Goal: Task Accomplishment & Management: Use online tool/utility

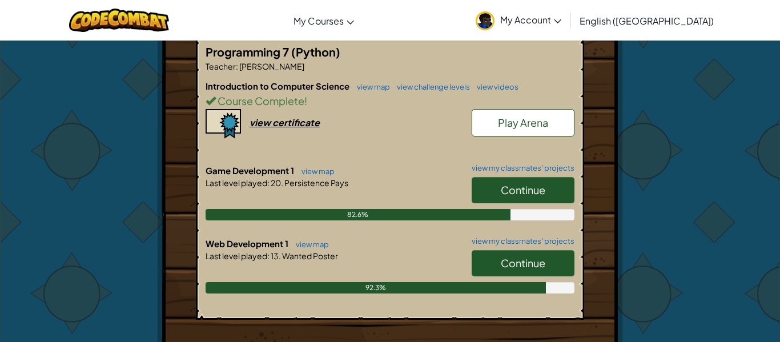
scroll to position [241, 0]
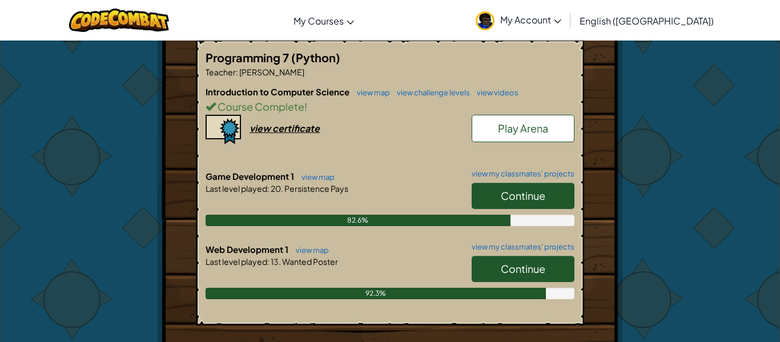
click at [561, 259] on link "Continue" at bounding box center [523, 269] width 103 height 26
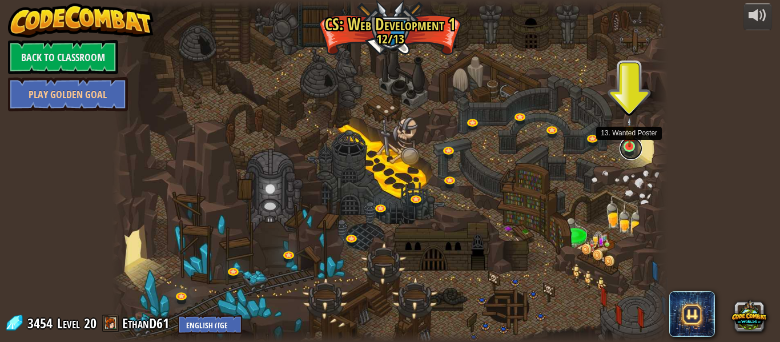
click at [632, 149] on link at bounding box center [631, 148] width 23 height 23
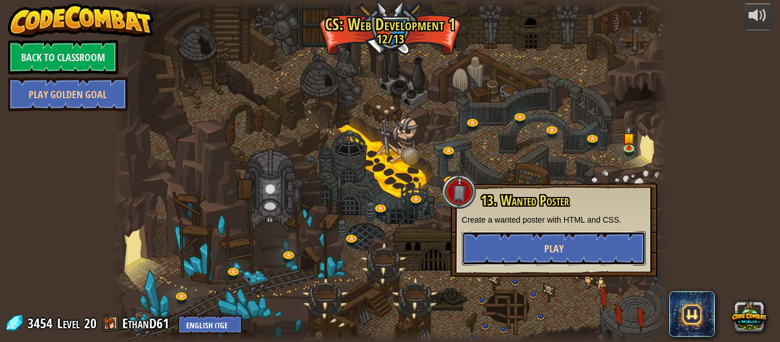
click at [593, 241] on button "Play" at bounding box center [554, 248] width 184 height 34
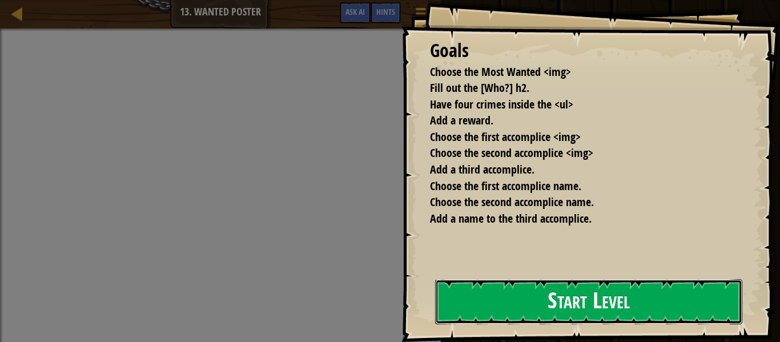
click at [589, 292] on button "Start Level" at bounding box center [588, 301] width 307 height 45
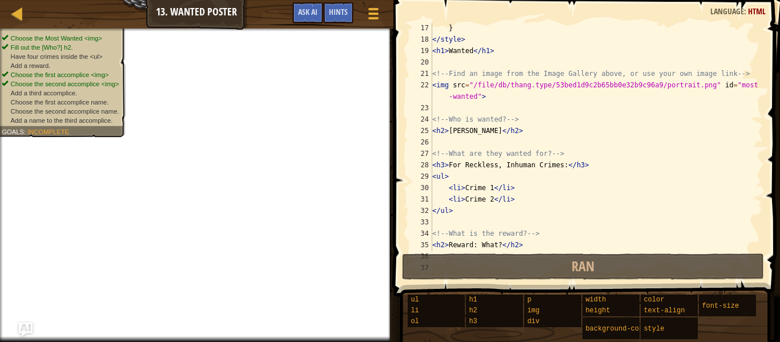
scroll to position [187, 0]
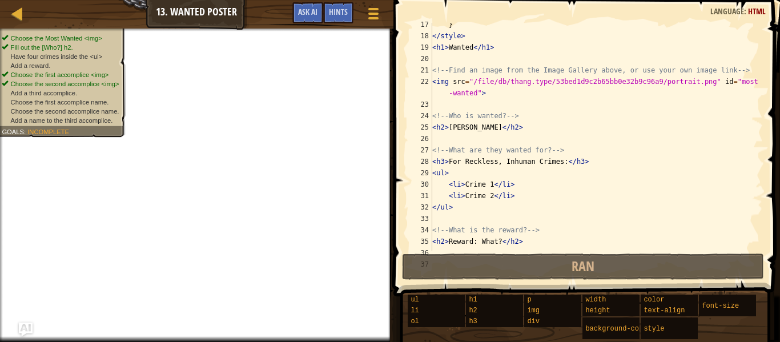
click at [481, 187] on div "} </ style > < h1 > Wanted </ h1 > <!-- Find an image from the Image Gallery ab…" at bounding box center [596, 144] width 333 height 251
click at [481, 187] on div "} </ style > < h1 > Wanted </ h1 > <!-- Find an image from the Image Gallery ab…" at bounding box center [596, 137] width 333 height 229
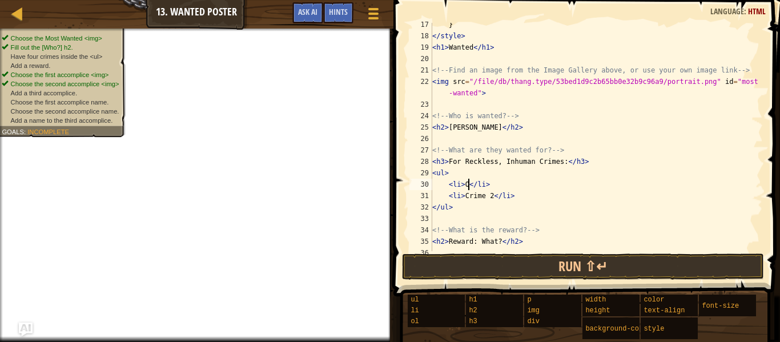
scroll to position [5, 6]
click at [476, 197] on div "} </ style > < h1 > Wanted </ h1 > <!-- Find an image from the Image Gallery ab…" at bounding box center [596, 144] width 333 height 251
click at [469, 189] on div "} </ style > < h1 > Wanted </ h1 > <!-- Find an image from the Image Gallery ab…" at bounding box center [596, 144] width 333 height 251
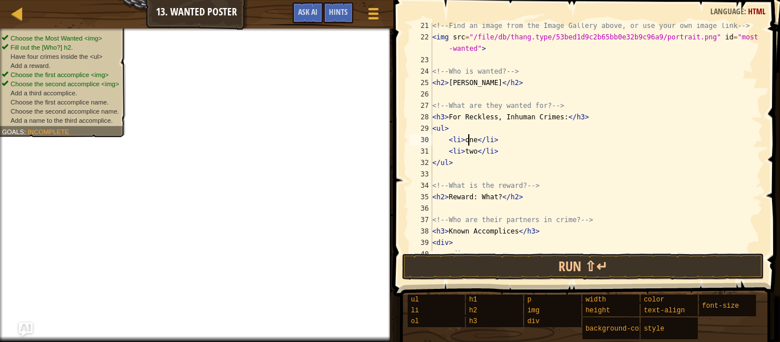
scroll to position [243, 0]
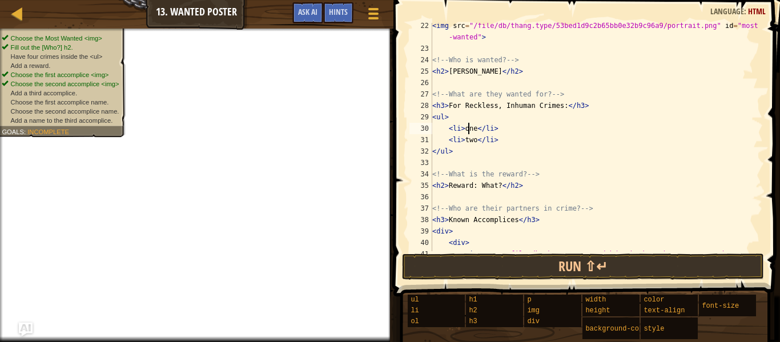
click at [507, 142] on div "< img src = "/file/db/thang.type/53bed1d9c2b65bb0e32b9c96a9/portrait.png" id = …" at bounding box center [596, 151] width 333 height 263
type textarea "<li>two</li>"
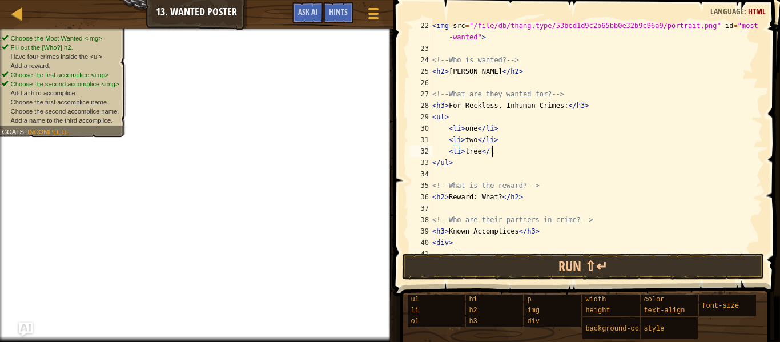
scroll to position [5, 8]
type textarea "<li>tree</li>"
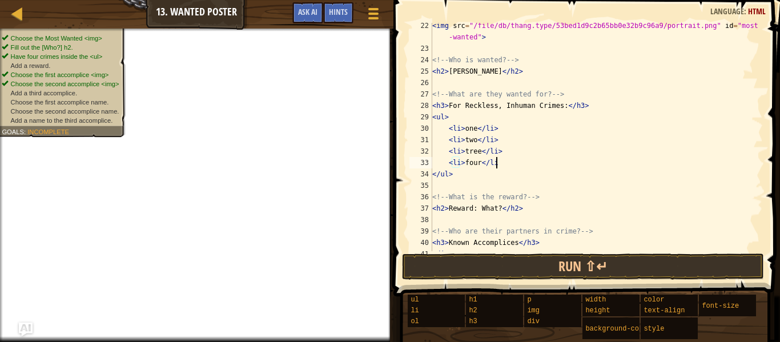
scroll to position [5, 9]
click at [491, 211] on div "< img src = "/file/db/thang.type/53bed1d9c2b65bb0e32b9c96a9/portrait.png" id = …" at bounding box center [596, 151] width 333 height 263
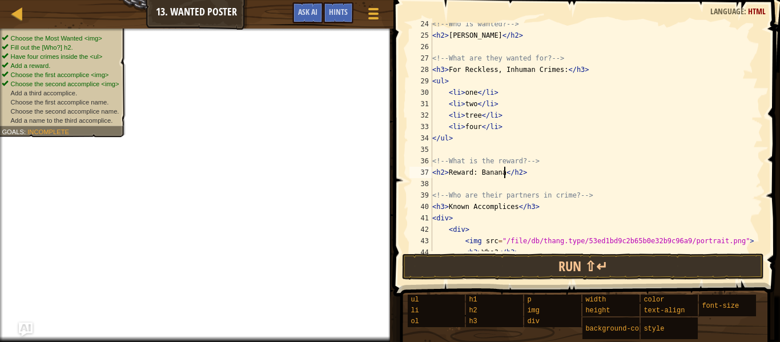
scroll to position [285, 0]
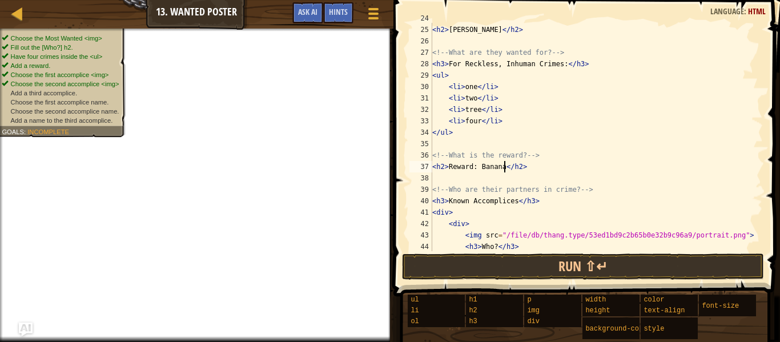
click at [540, 199] on div "<!-- Who is wanted? --> < h2 > [PERSON_NAME] </ h2 > <!-- What are they wanted …" at bounding box center [596, 138] width 333 height 251
type textarea "<h3>Known Accomplices</h3>"
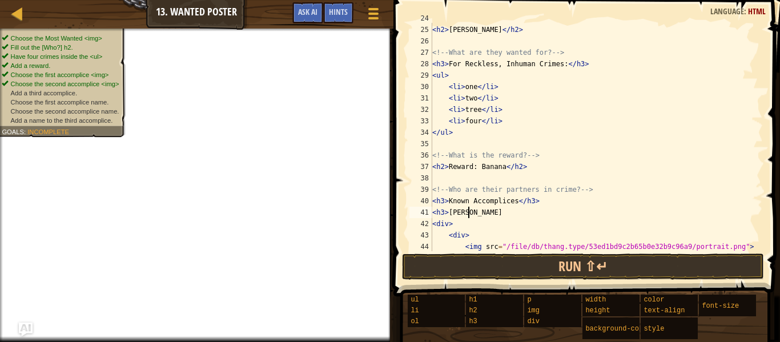
scroll to position [5, 5]
click at [499, 203] on div "<!-- Who is wanted? --> < h2 > [PERSON_NAME] </ h2 > <!-- What are they wanted …" at bounding box center [596, 138] width 333 height 251
click at [485, 211] on div "<!-- Who is wanted? --> < h2 > [PERSON_NAME] </ h2 > <!-- What are they wanted …" at bounding box center [596, 138] width 333 height 251
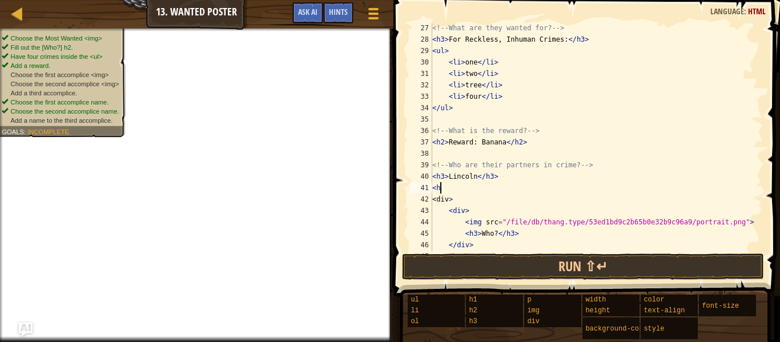
scroll to position [5, 1]
type textarea "<"
type textarea "<h3>Lincoln</h3>"
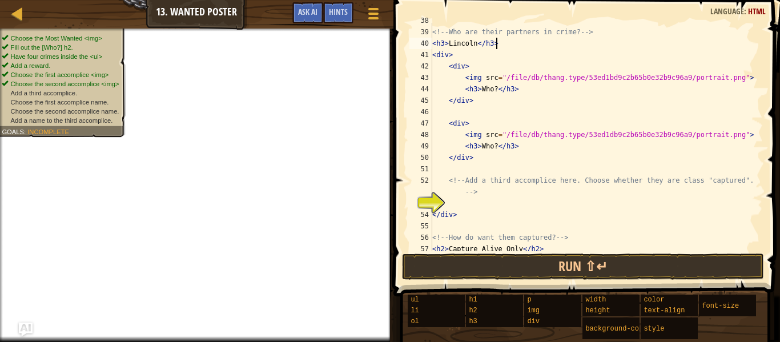
scroll to position [443, 0]
click at [481, 201] on div "<!-- Who are their partners in crime? --> < h3 > Lincoln </ h3 > < div > < div …" at bounding box center [596, 140] width 333 height 251
click at [457, 214] on div "<!-- Who are their partners in crime? --> < h3 > Lincoln </ h3 > < div > < div …" at bounding box center [596, 140] width 333 height 251
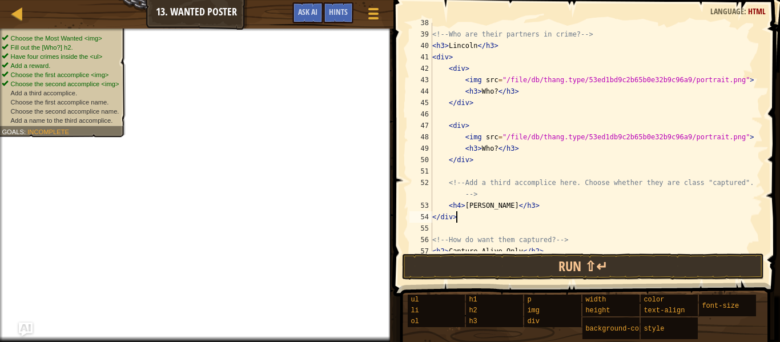
scroll to position [457, 0]
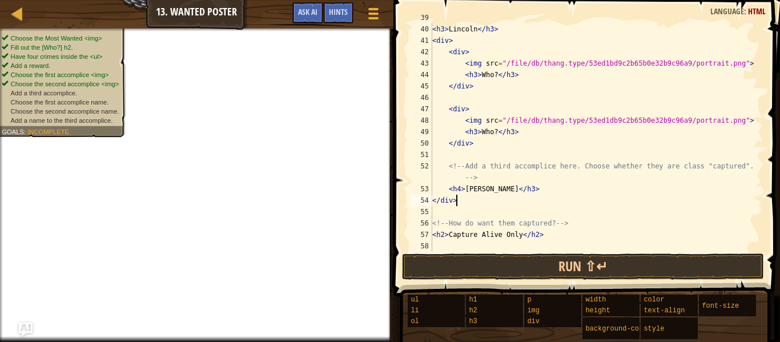
click at [461, 187] on div "<!-- Who are their partners in crime? --> < h3 > Lincoln </ h3 > < div > < div …" at bounding box center [596, 137] width 333 height 251
click at [501, 189] on div "<!-- Who are their partners in crime? --> < h3 > Lincoln </ h3 > < div > < div …" at bounding box center [596, 137] width 333 height 251
click at [461, 191] on div "<!-- Who are their partners in crime? --> < h3 > Lincoln </ h3 > < div > < div …" at bounding box center [596, 137] width 333 height 251
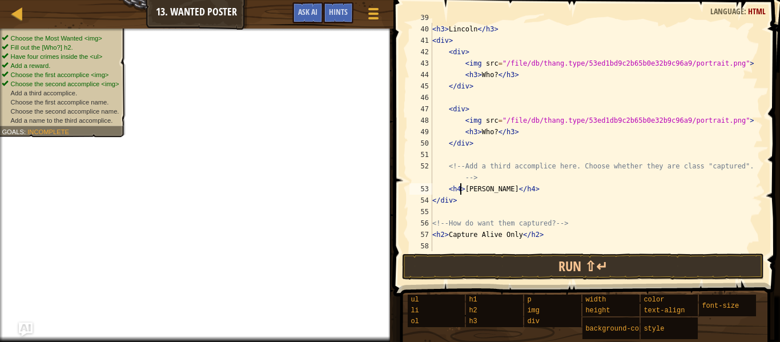
scroll to position [5, 4]
click at [527, 165] on div "<!-- Who are their partners in crime? --> < h3 > Lincoln </ h3 > < div > < div …" at bounding box center [596, 137] width 333 height 251
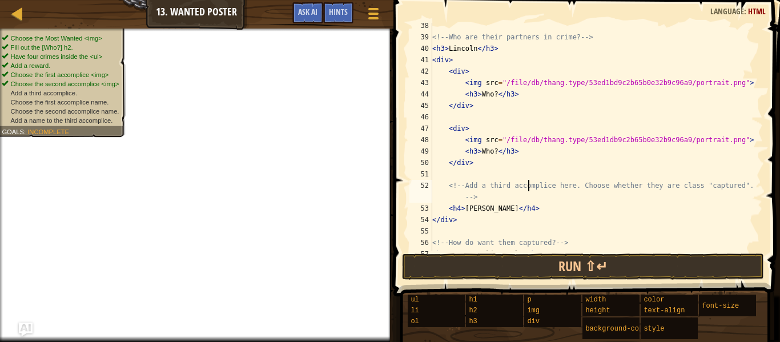
scroll to position [433, 0]
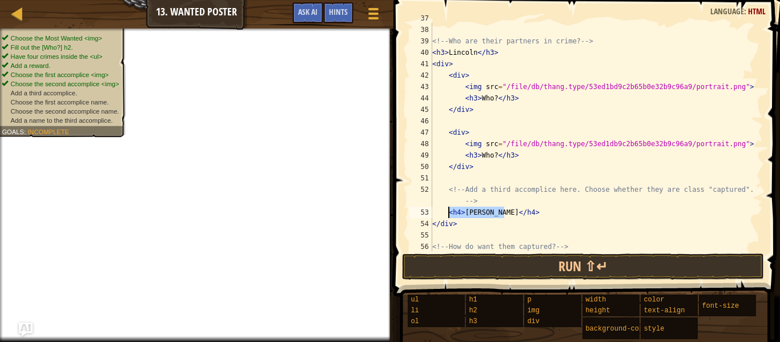
drag, startPoint x: 518, startPoint y: 213, endPoint x: 450, endPoint y: 212, distance: 68.6
click at [450, 212] on div "< h2 > Reward: Banana </ h2 > <!-- Who are their partners in crime? --> < h3 > …" at bounding box center [596, 138] width 333 height 251
type textarea "<h4>[PERSON_NAME]</h4>"
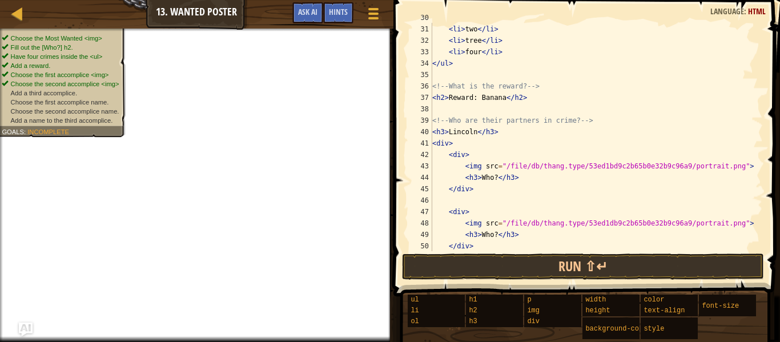
scroll to position [357, 0]
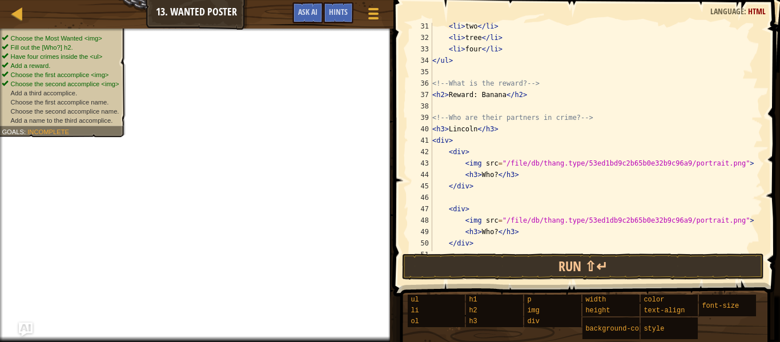
click at [468, 129] on div "< li > two </ li > < li > tree </ li > < li > four </ li > </ ul > <!-- What is…" at bounding box center [596, 146] width 333 height 251
click at [488, 174] on div "< li > two </ li > < li > tree </ li > < li > four </ li > </ ul > <!-- What is…" at bounding box center [596, 146] width 333 height 251
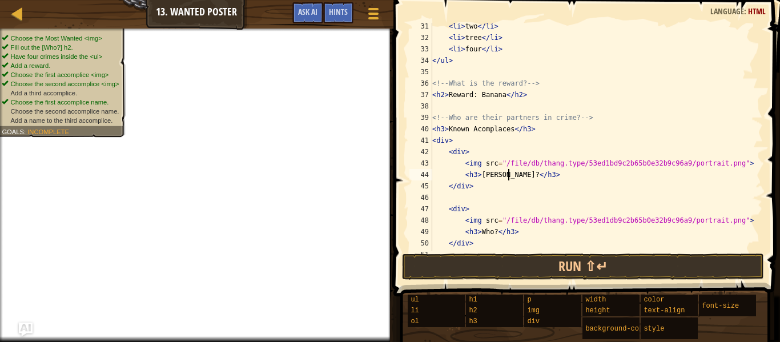
scroll to position [5, 11]
click at [512, 178] on div "< li > two </ li > < li > tree </ li > < li > four </ li > </ ul > <!-- What is…" at bounding box center [596, 146] width 333 height 251
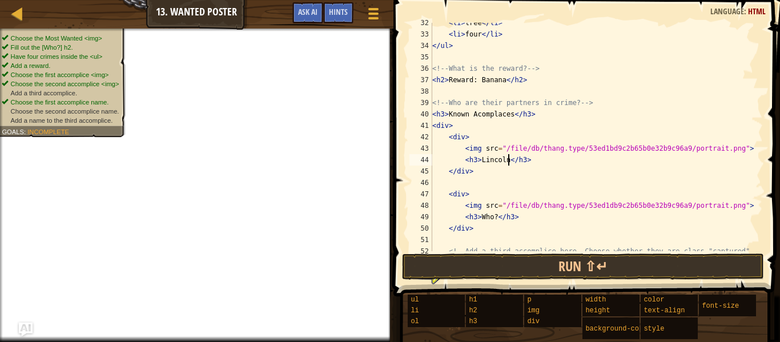
scroll to position [371, 0]
click at [588, 151] on div "< li > tree </ li > < li > four </ li > </ ul > <!-- What is the reward? --> < …" at bounding box center [596, 149] width 333 height 263
drag, startPoint x: 495, startPoint y: 217, endPoint x: 482, endPoint y: 218, distance: 13.2
click at [482, 218] on div "< li > tree </ li > < li > four </ li > </ ul > <!-- What is the reward? --> < …" at bounding box center [596, 149] width 333 height 263
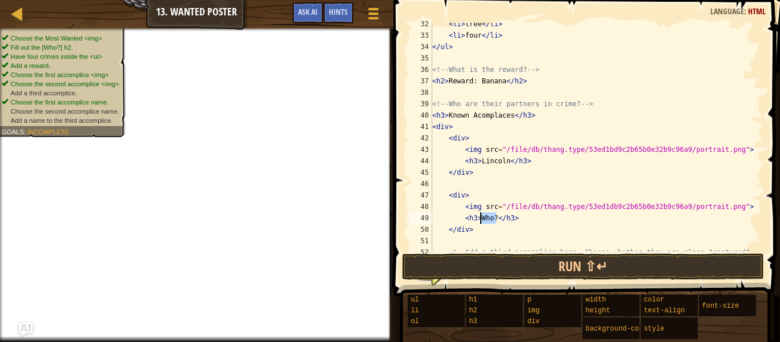
scroll to position [5, 7]
type textarea "<h3>Micah</h3>"
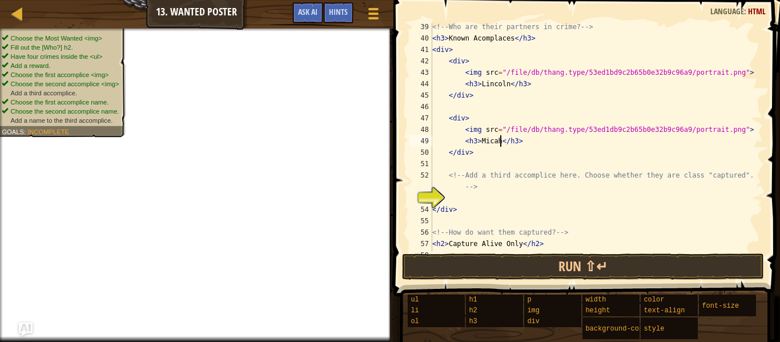
scroll to position [457, 0]
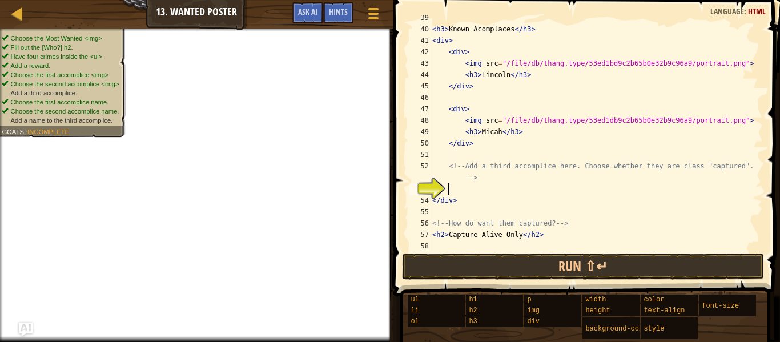
click at [542, 191] on div "<!-- Who are their partners in crime? --> < h3 > Known Acomplaces </ h3 > < div…" at bounding box center [596, 137] width 333 height 251
type textarea "<di>"
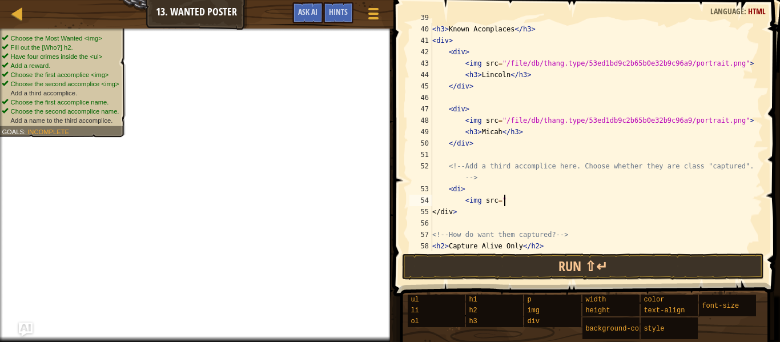
scroll to position [5, 10]
type textarea "<img src=""
paste textarea
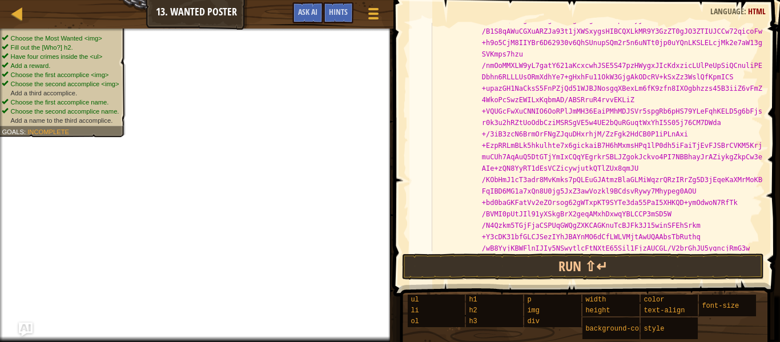
scroll to position [3051, 0]
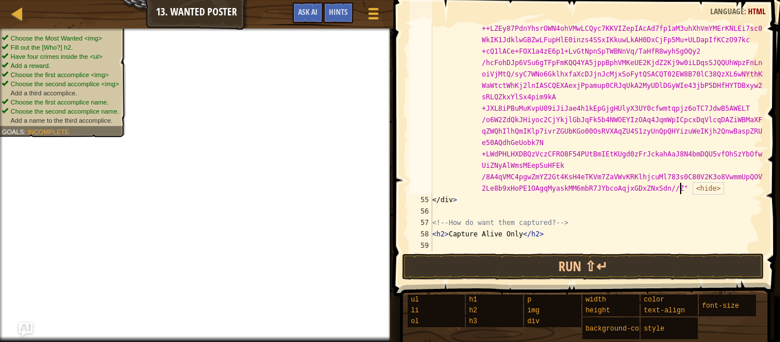
type textarea "">"
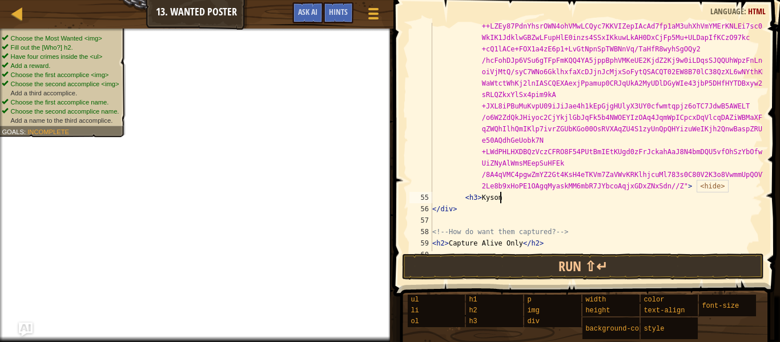
scroll to position [5, 9]
type textarea "<"
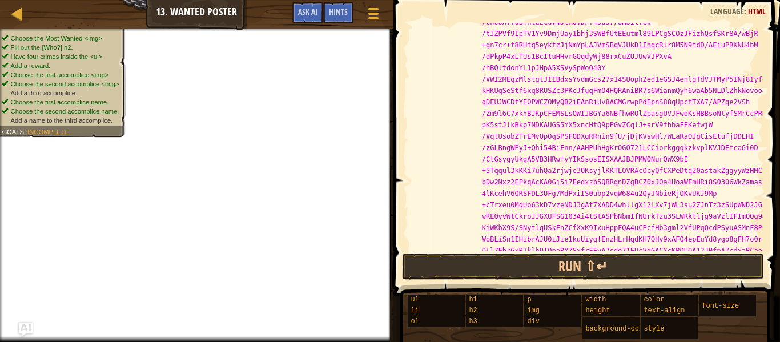
scroll to position [3063, 0]
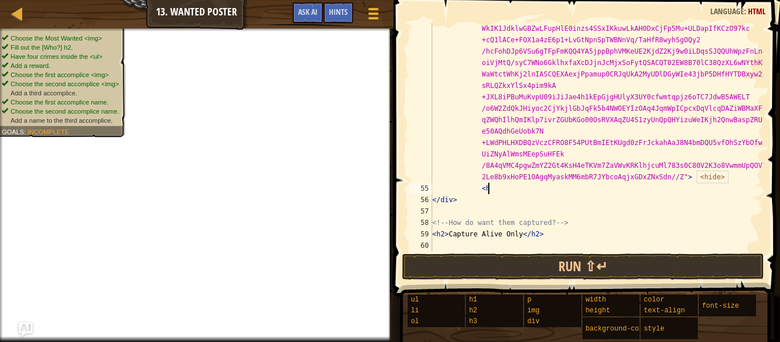
type textarea "<"
type textarea "<h3>Kyson</h3>"
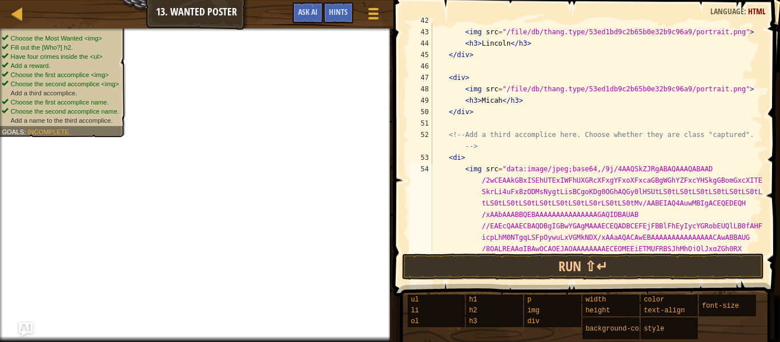
scroll to position [495, 0]
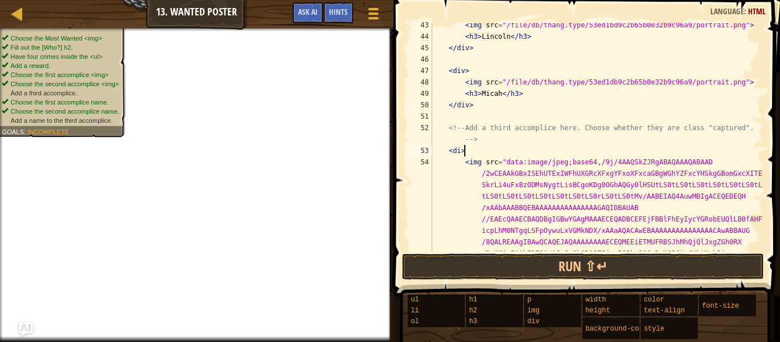
type textarea "<di>"
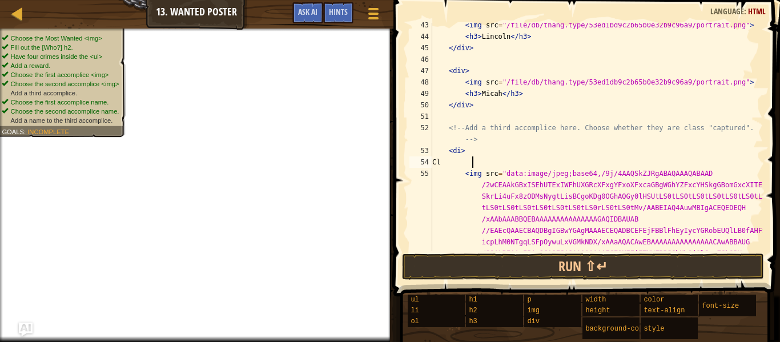
type textarea "C"
type textarea "c"
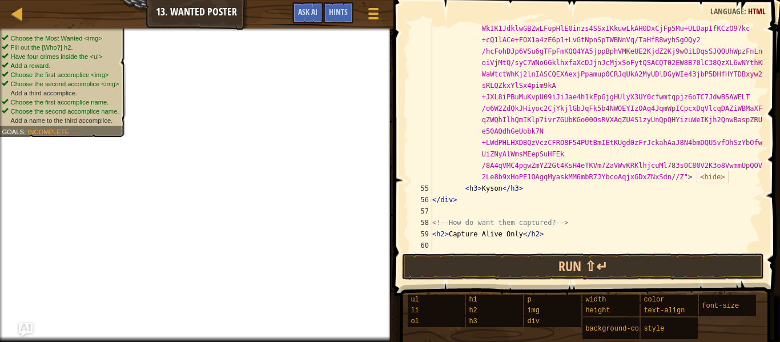
scroll to position [3063, 0]
type textarea "<h3>Kyson</h3>"
type textarea "c"
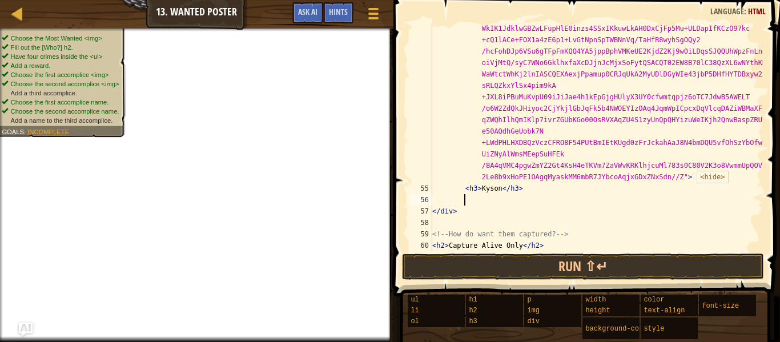
scroll to position [5, 4]
click at [551, 261] on button "Run ⇧↵" at bounding box center [583, 267] width 362 height 26
type textarea "c"
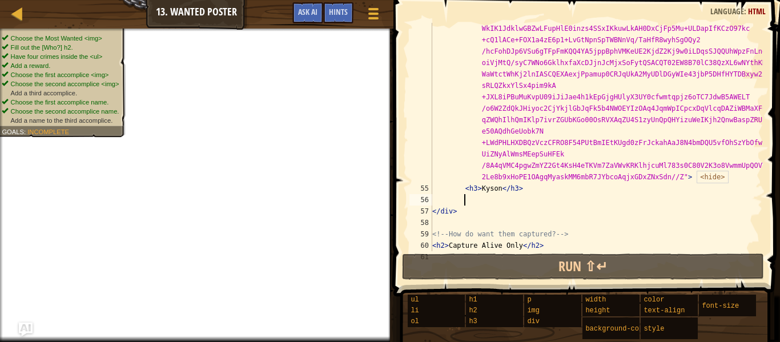
type textarea "<h3>Kyson</h3>"
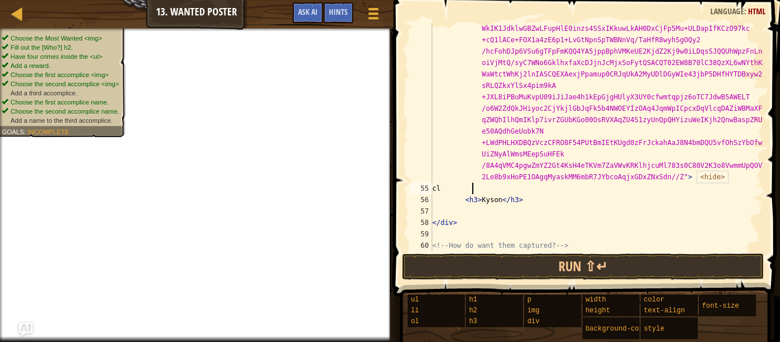
type textarea "c"
type textarea "<"
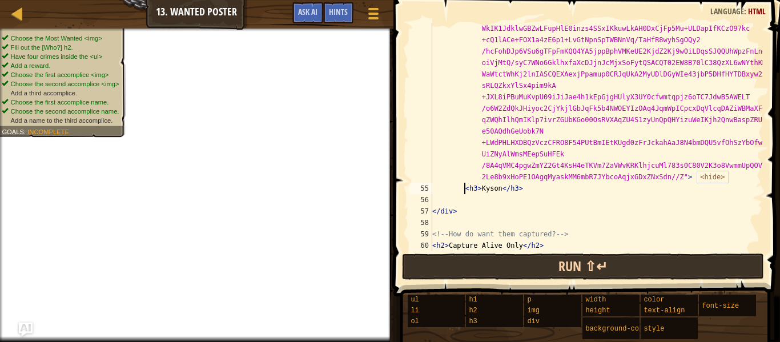
type textarea "<h3>Kyson</h3>"
click at [504, 269] on button "Run ⇧↵" at bounding box center [583, 267] width 362 height 26
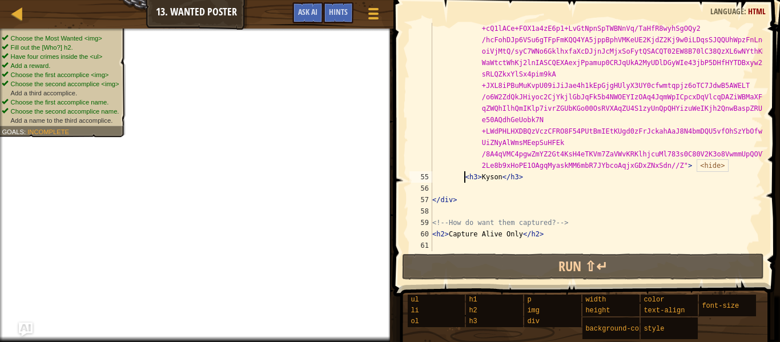
scroll to position [3074, 0]
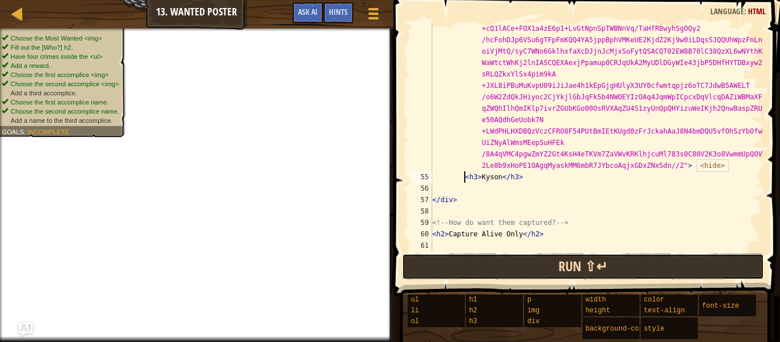
click at [528, 274] on button "Run ⇧↵" at bounding box center [583, 267] width 362 height 26
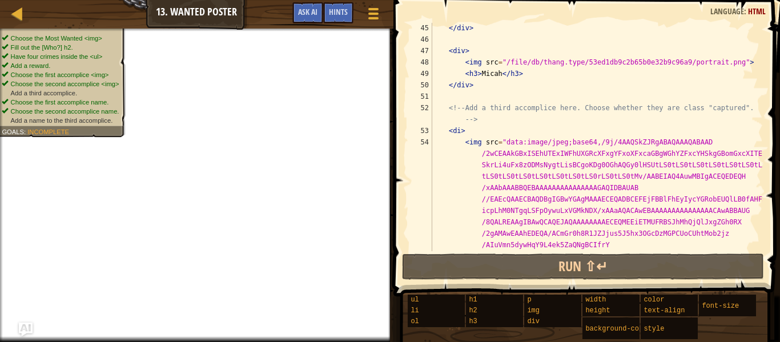
scroll to position [516, 0]
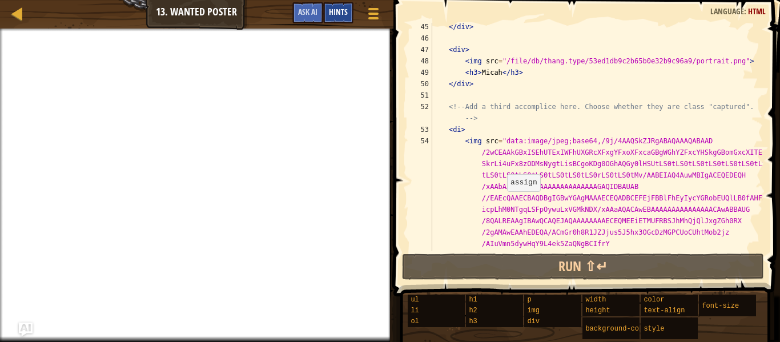
click at [330, 18] on div "Hints" at bounding box center [338, 12] width 30 height 21
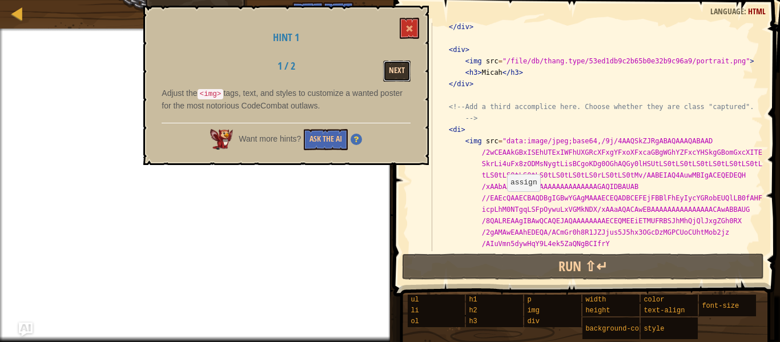
click at [402, 71] on button "Next" at bounding box center [396, 71] width 27 height 21
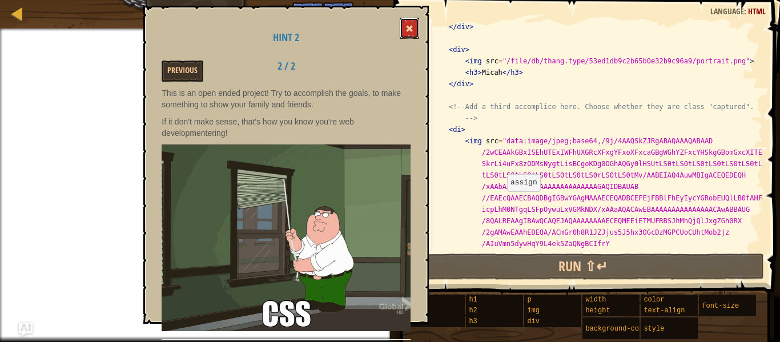
click at [406, 33] on button at bounding box center [409, 28] width 19 height 21
